Goal: Task Accomplishment & Management: Complete application form

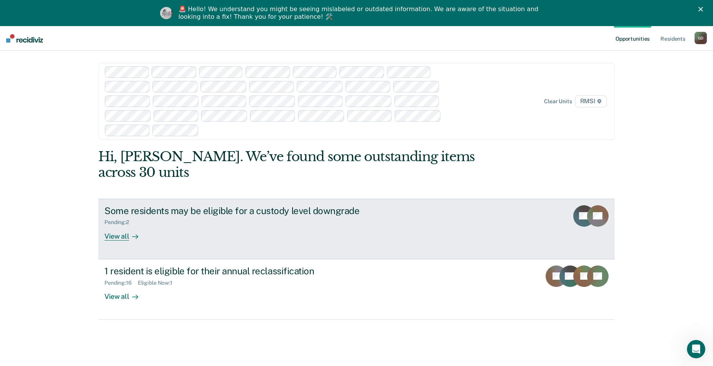
click at [115, 226] on div "View all" at bounding box center [125, 233] width 43 height 15
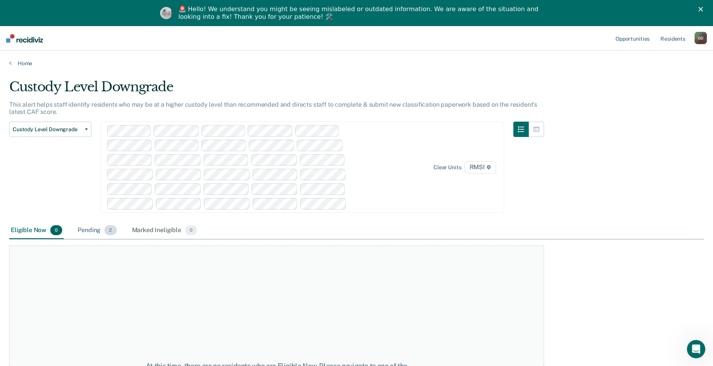
click at [101, 228] on div "Pending 2" at bounding box center [97, 230] width 42 height 17
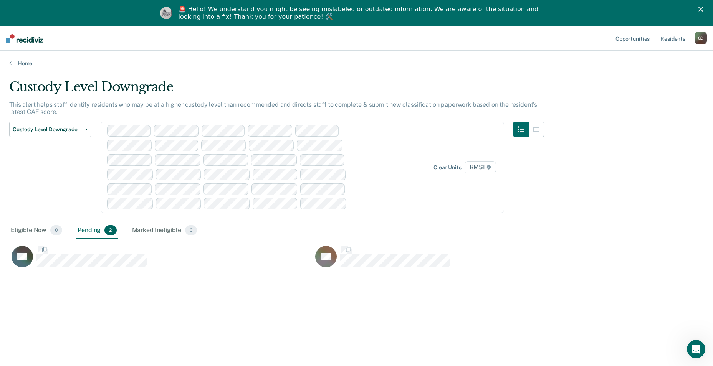
scroll to position [250, 688]
click at [56, 127] on span "Custody Level Downgrade" at bounding box center [47, 129] width 69 height 7
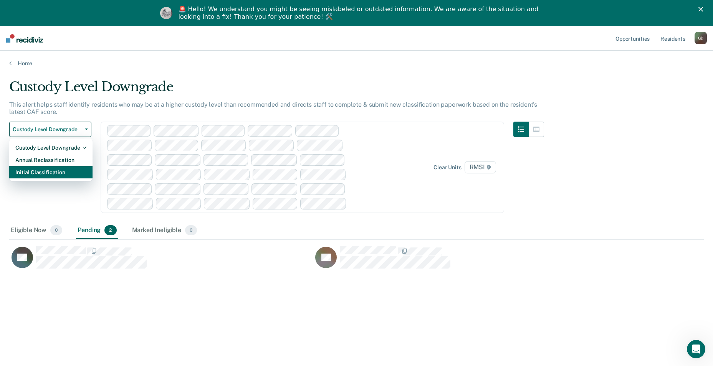
click at [53, 170] on div "Initial Classification" at bounding box center [50, 172] width 71 height 12
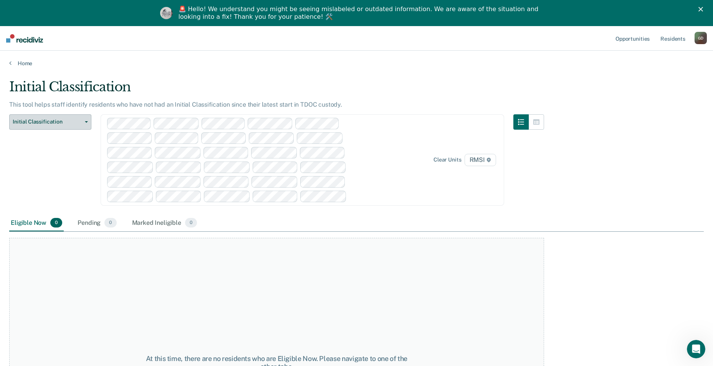
click at [56, 125] on button "Initial Classification" at bounding box center [50, 121] width 82 height 15
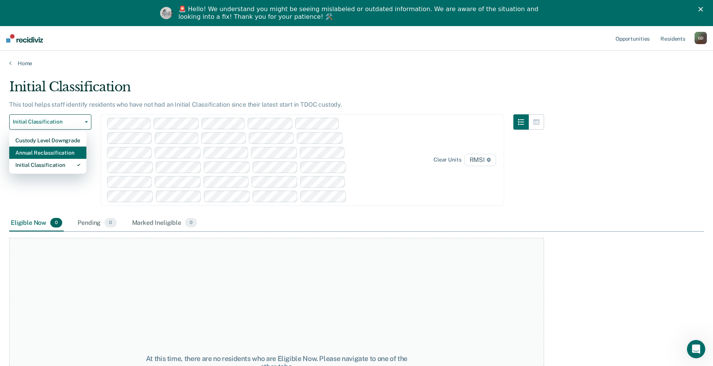
click at [60, 155] on div "Annual Reclassification" at bounding box center [47, 153] width 65 height 12
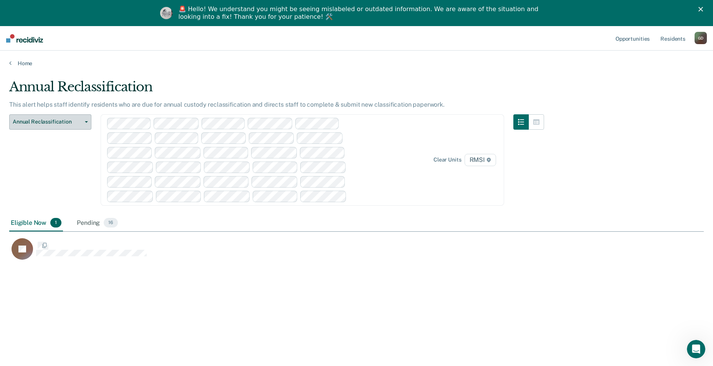
scroll to position [250, 688]
click at [484, 158] on span "RMSI" at bounding box center [479, 160] width 31 height 12
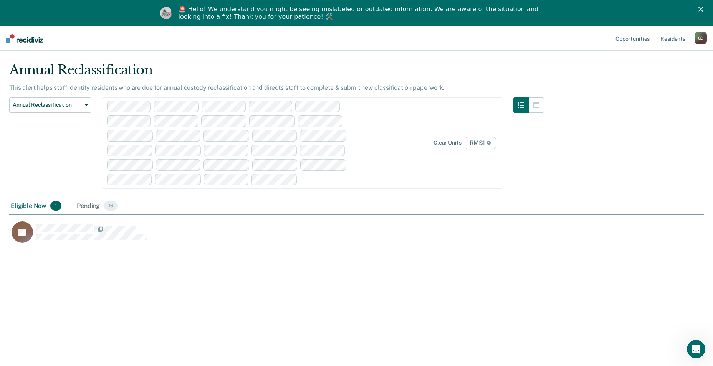
scroll to position [26, 0]
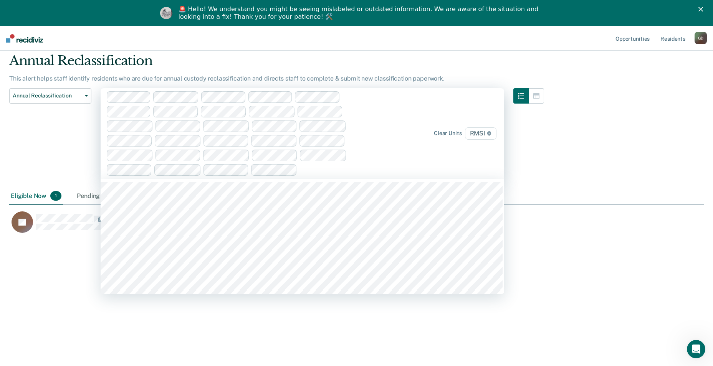
click at [470, 102] on div "Clear units RMSI" at bounding box center [302, 133] width 403 height 91
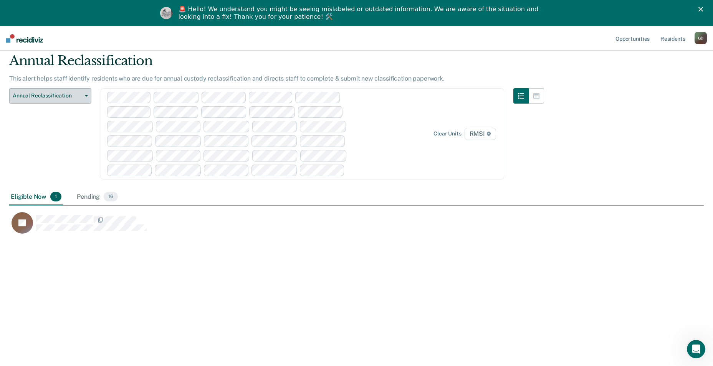
click at [42, 94] on span "Annual Reclassification" at bounding box center [47, 95] width 69 height 7
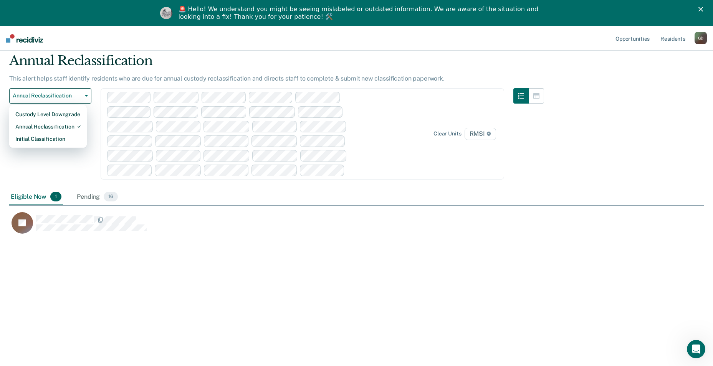
click at [553, 41] on nav "Opportunities Resident s [PERSON_NAME] Profile How it works Log Out" at bounding box center [356, 38] width 713 height 25
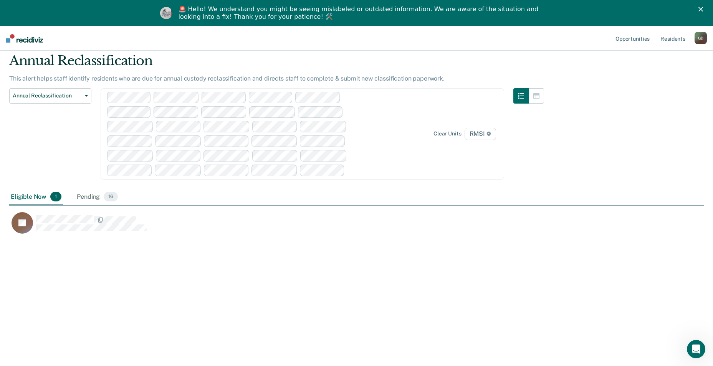
drag, startPoint x: 553, startPoint y: 41, endPoint x: 516, endPoint y: 41, distance: 36.8
click at [516, 41] on nav "Opportunities Resident s [PERSON_NAME] Profile How it works Log Out" at bounding box center [356, 38] width 713 height 25
click at [87, 97] on button "Annual Reclassification" at bounding box center [50, 95] width 82 height 15
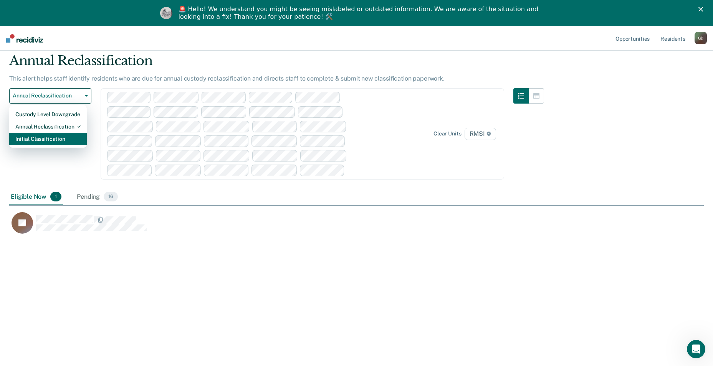
click at [41, 140] on div "Initial Classification" at bounding box center [47, 139] width 65 height 12
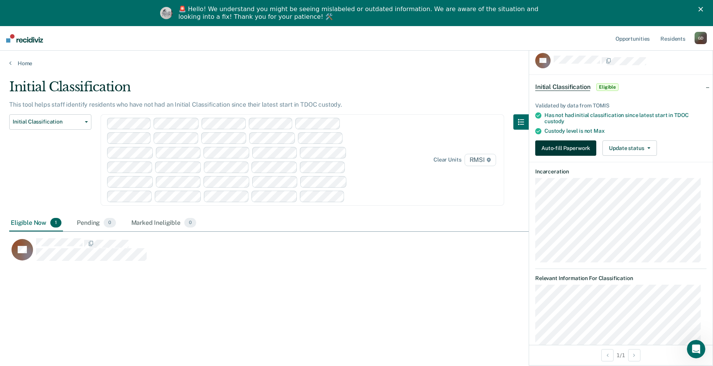
click at [574, 149] on button "Auto-fill Paperwork" at bounding box center [565, 147] width 61 height 15
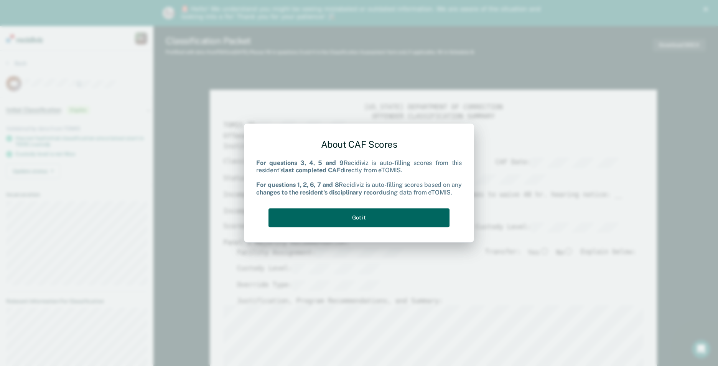
click at [355, 221] on button "Got it" at bounding box center [359, 217] width 181 height 19
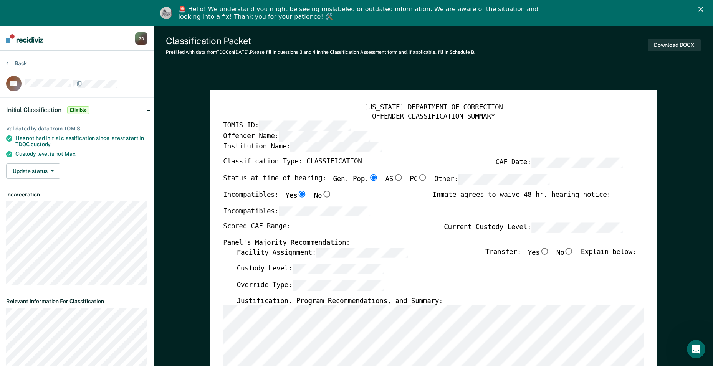
click at [298, 227] on div "Scored CAF Range: Current Custody Level:" at bounding box center [422, 231] width 399 height 17
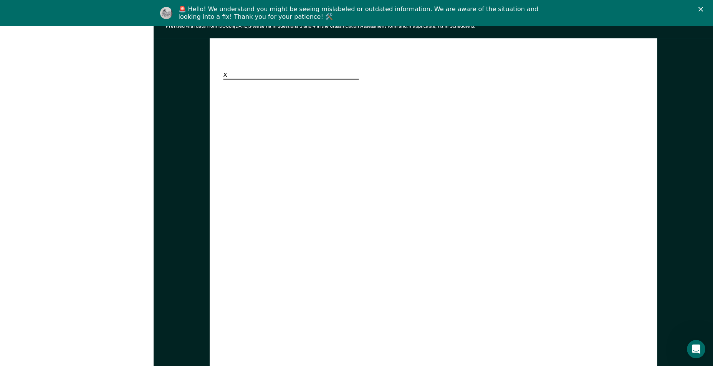
scroll to position [1801, 0]
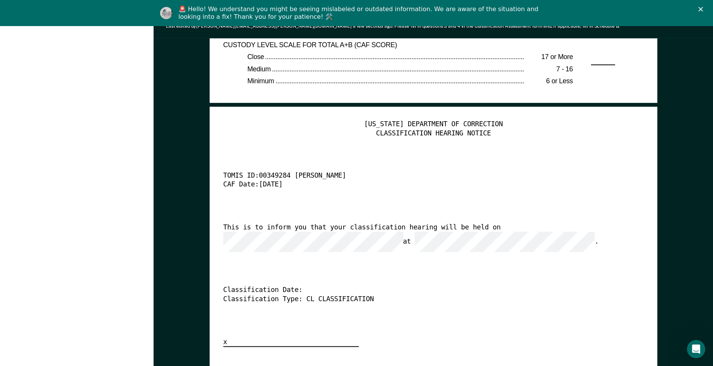
click at [502, 267] on div "[US_STATE] DEPARTMENT OF CORRECTION CLASSIFICATION HEARING NOTICE TOMIS ID: 003…" at bounding box center [433, 233] width 420 height 227
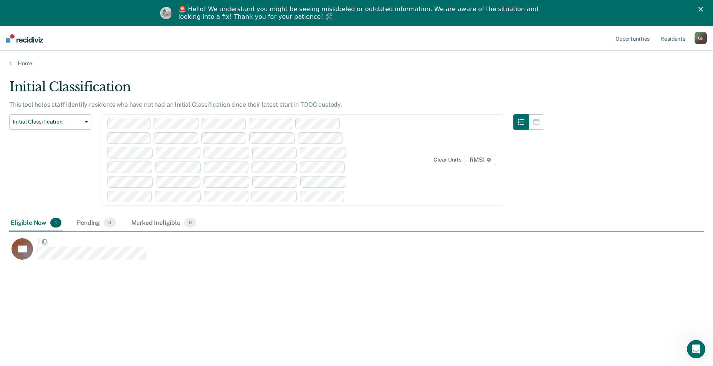
scroll to position [250, 688]
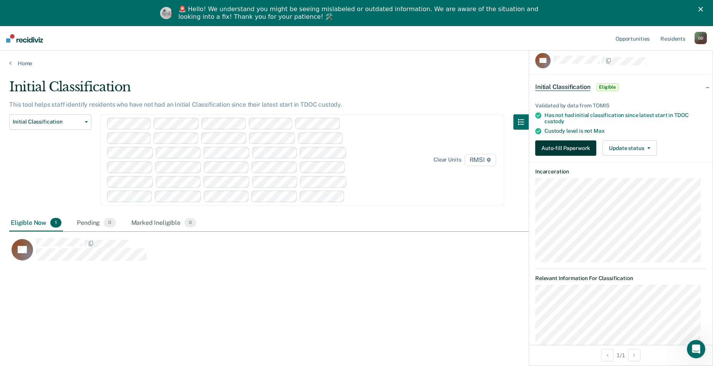
click at [587, 149] on button "Auto-fill Paperwork" at bounding box center [565, 147] width 61 height 15
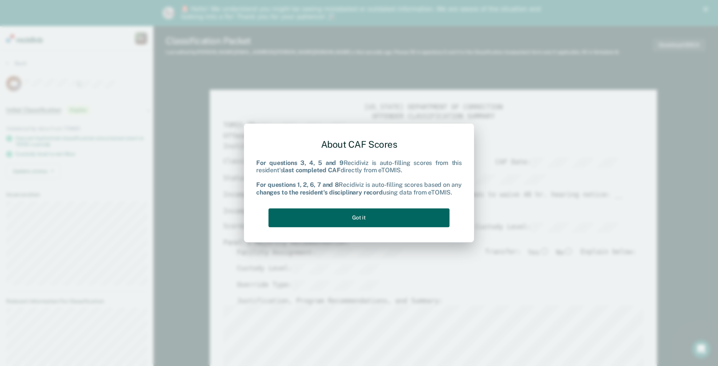
click at [391, 219] on button "Got it" at bounding box center [359, 217] width 181 height 19
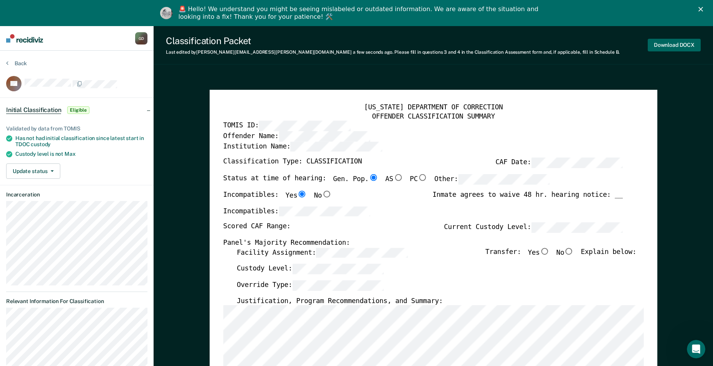
click at [672, 46] on button "Download DOCX" at bounding box center [673, 45] width 53 height 13
type textarea "x"
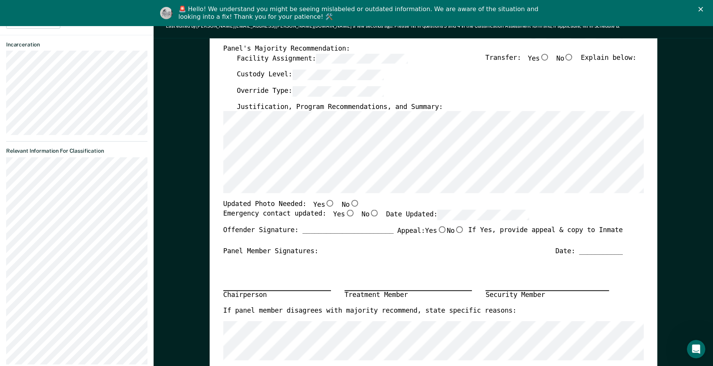
scroll to position [384, 0]
